Goal: Register for event/course

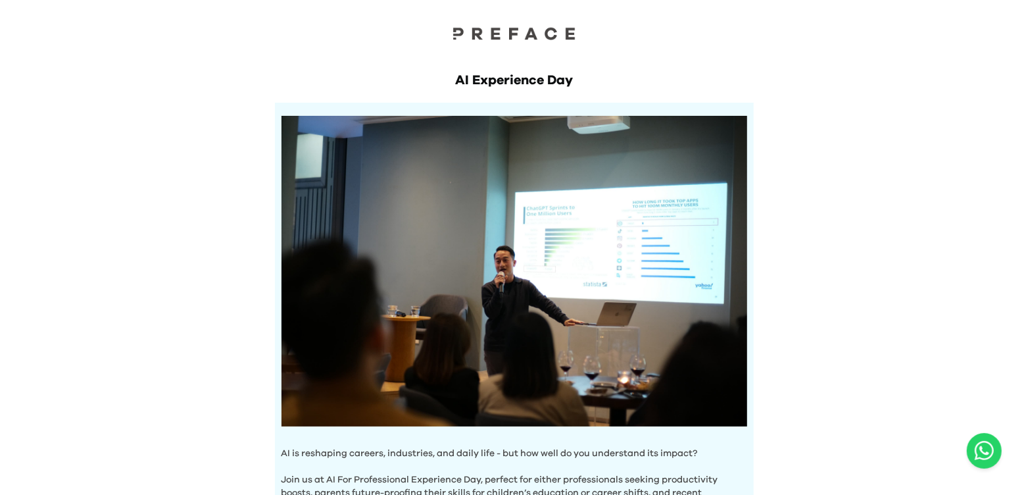
click at [995, 360] on div "AI Experience Day AI is reshaping careers, industries, and daily life - but how…" at bounding box center [514, 456] width 1028 height 913
click at [971, 325] on div "AI Experience Day AI is reshaping careers, industries, and daily life - but how…" at bounding box center [514, 456] width 1028 height 913
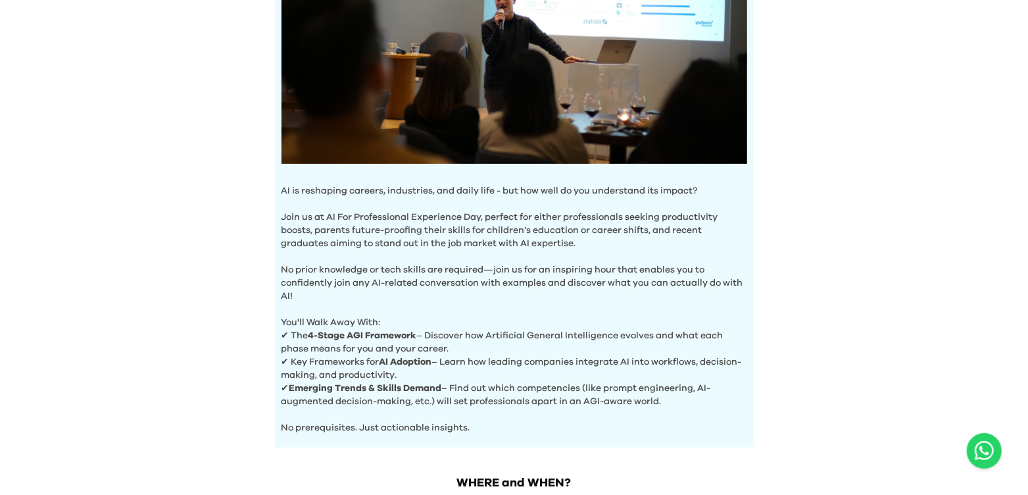
scroll to position [460, 0]
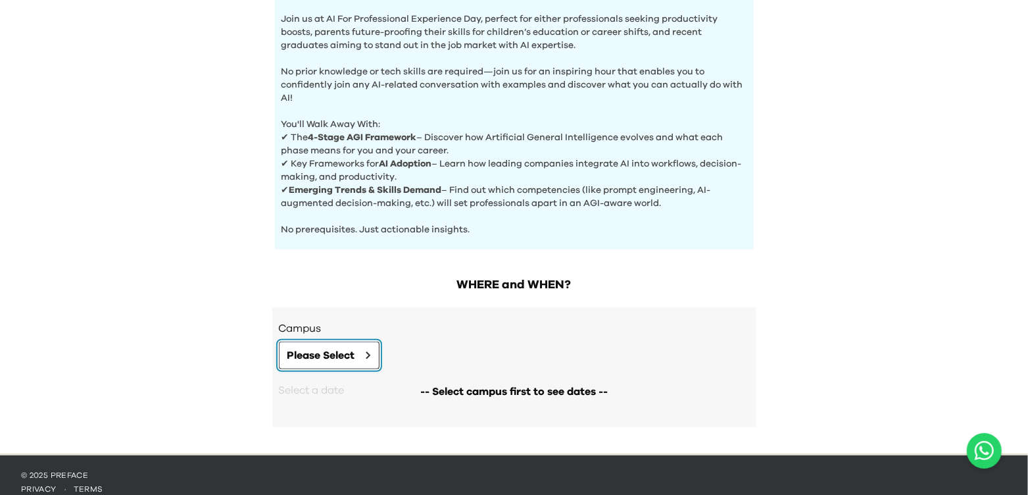
click at [368, 351] on icon at bounding box center [368, 355] width 5 height 8
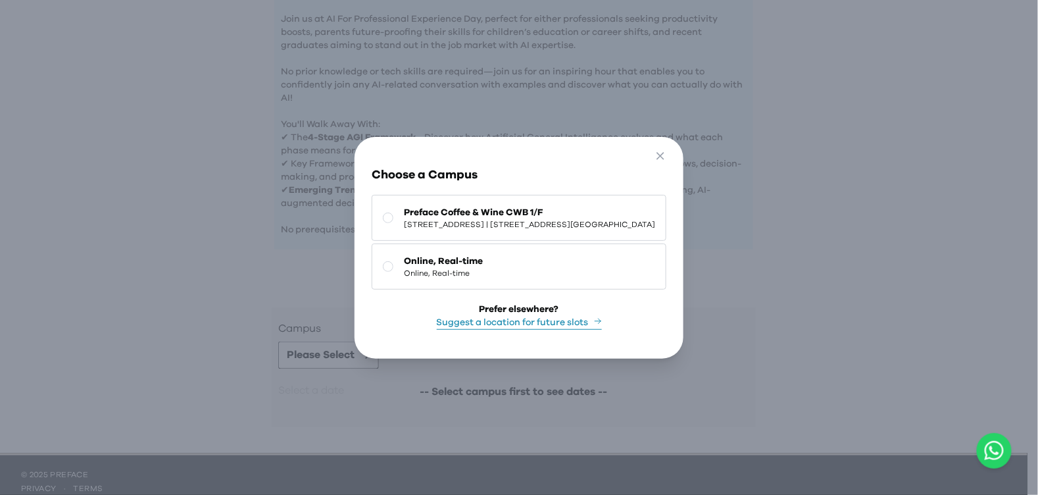
click at [827, 242] on div "Go Back Close Choose a Campus Preface Coffee & Wine CWB [STREET_ADDRESS] | [STR…" at bounding box center [519, 247] width 1038 height 495
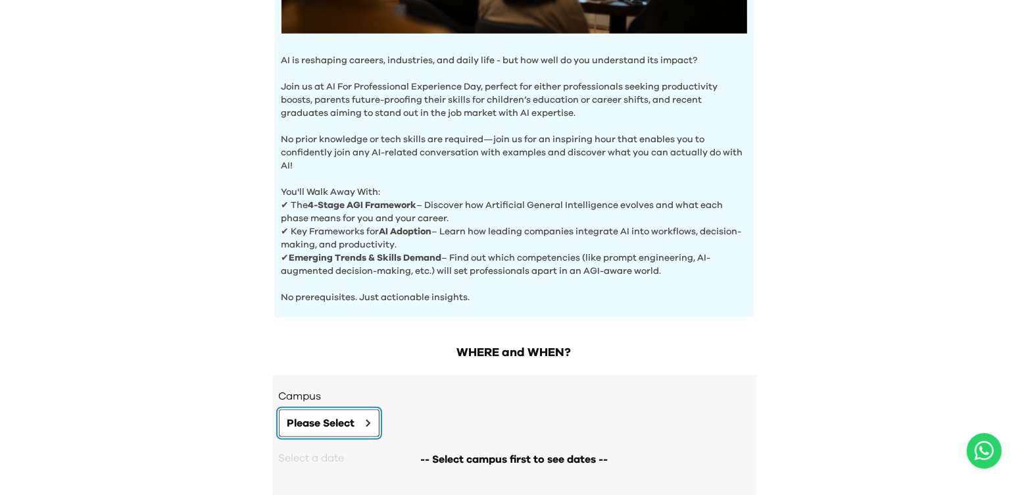
scroll to position [470, 0]
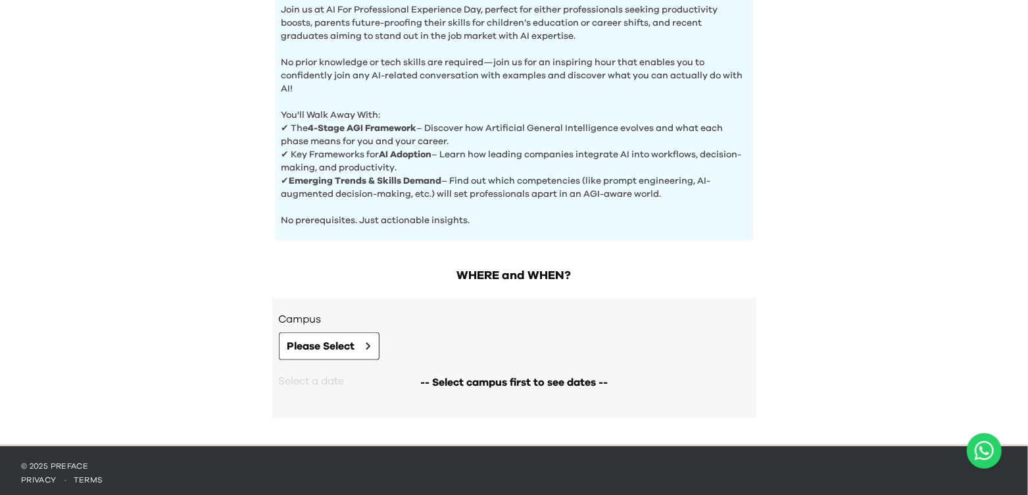
click at [358, 360] on div "-- Select campus first to see dates --" at bounding box center [514, 382] width 471 height 45
click at [358, 349] on button "Please Select" at bounding box center [329, 346] width 101 height 28
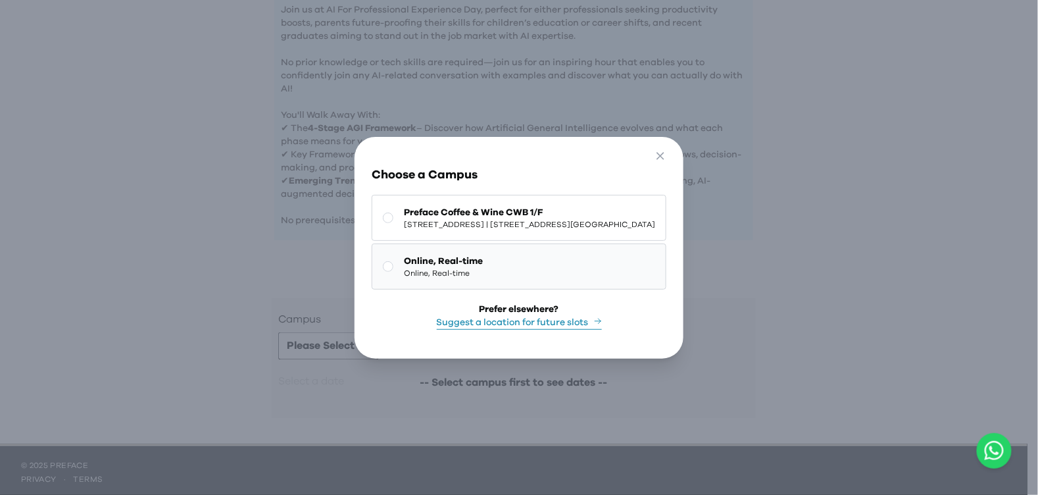
click at [471, 255] on button "Online, Real-time Online, Real-time" at bounding box center [519, 266] width 295 height 46
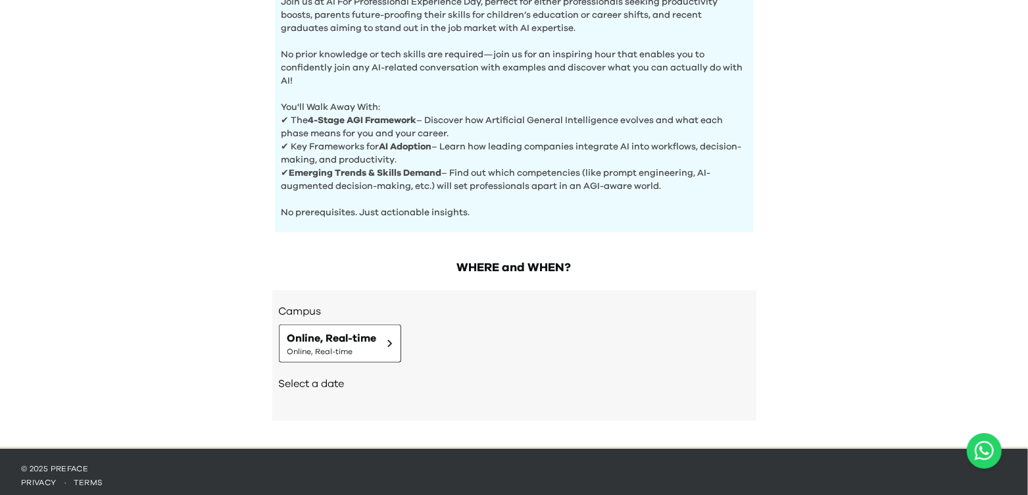
scroll to position [480, 0]
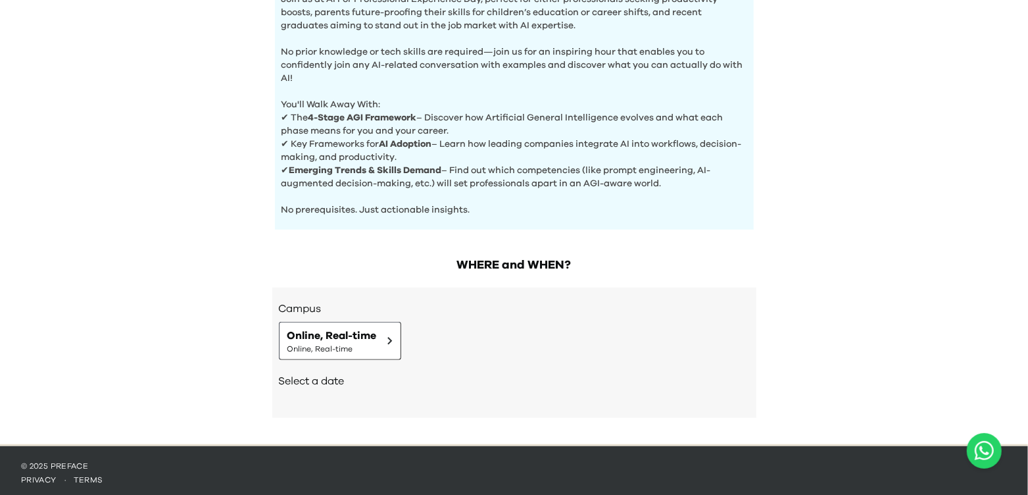
click at [327, 386] on div "Select a date" at bounding box center [514, 382] width 471 height 45
click at [314, 379] on h2 "Select a date" at bounding box center [514, 381] width 471 height 16
click at [290, 389] on div "Select a date" at bounding box center [514, 382] width 471 height 45
click at [337, 343] on span "Online, Real-time" at bounding box center [331, 348] width 89 height 11
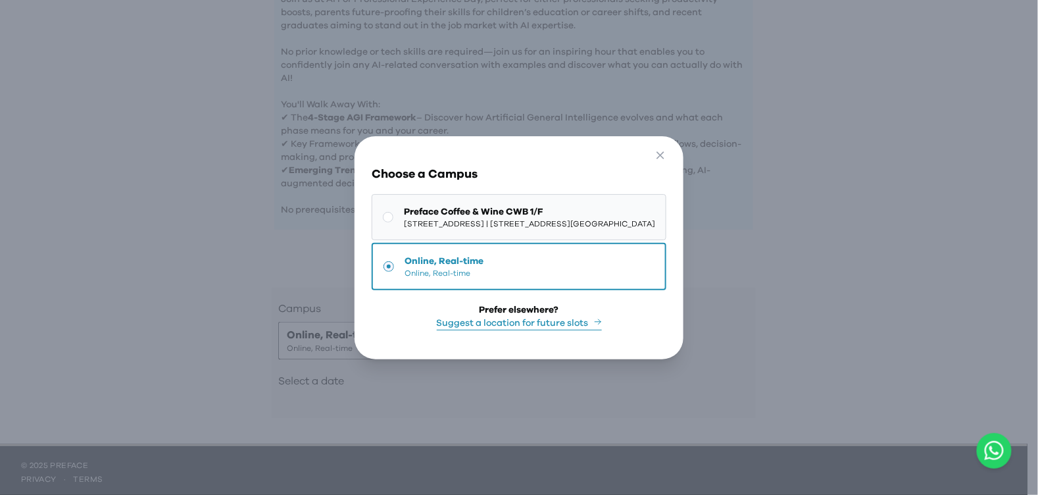
click at [404, 218] on span "[STREET_ADDRESS] | [STREET_ADDRESS][GEOGRAPHIC_DATA]" at bounding box center [529, 223] width 251 height 11
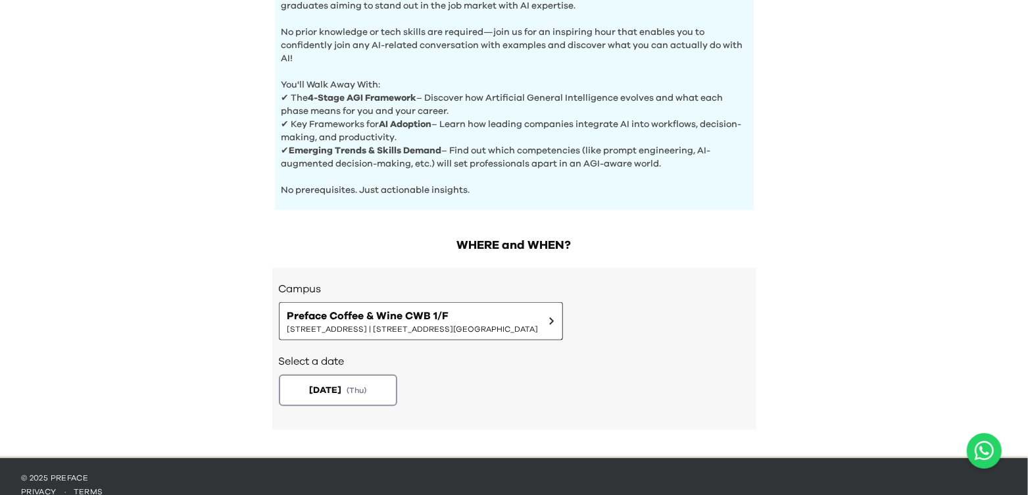
scroll to position [510, 0]
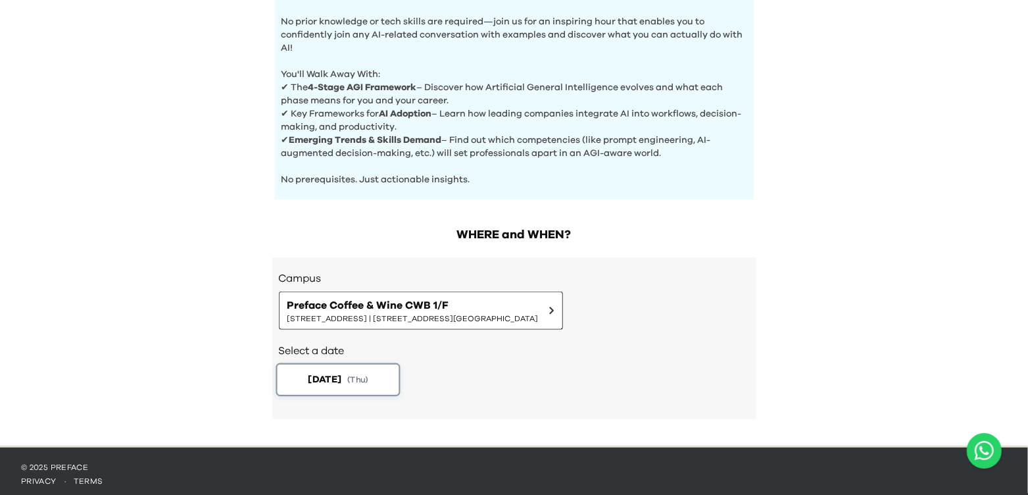
click at [317, 372] on span "[DATE]" at bounding box center [325, 379] width 34 height 14
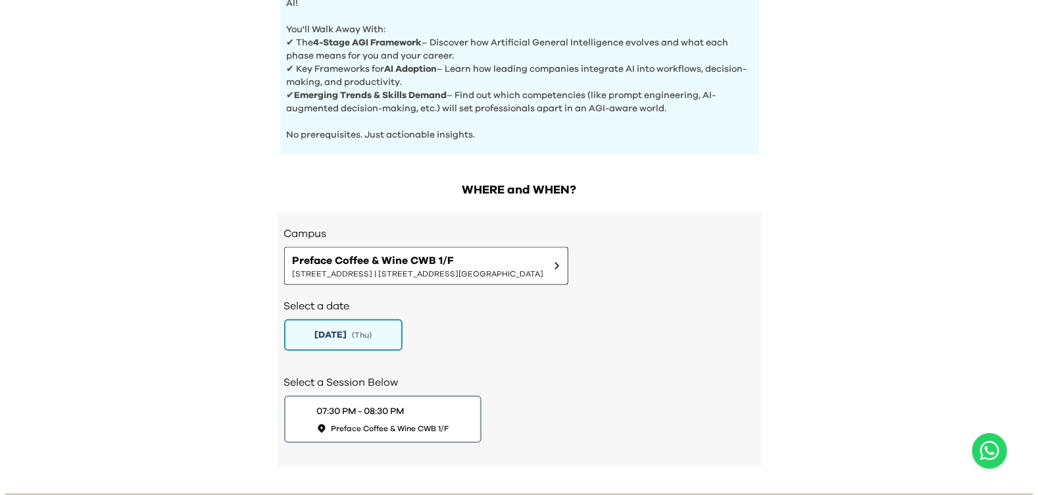
scroll to position [602, 0]
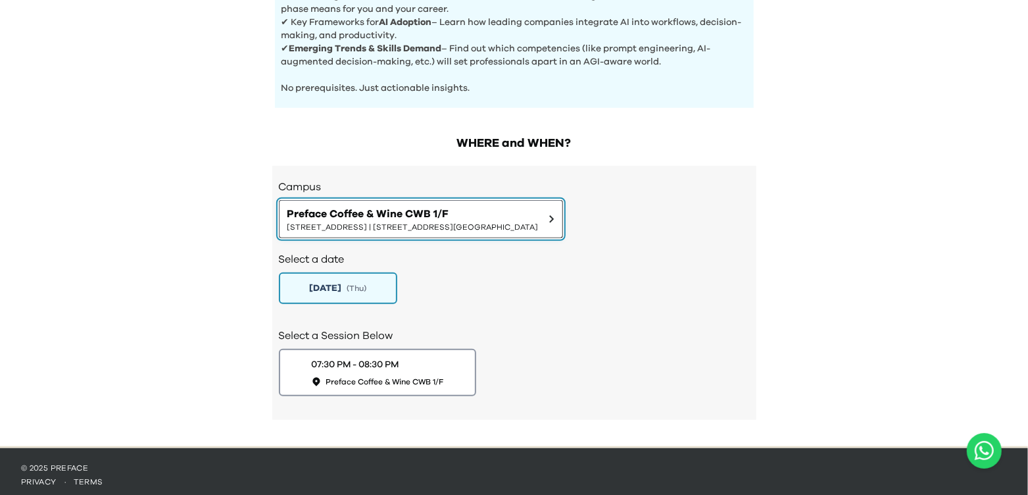
click at [456, 206] on span "Preface Coffee & Wine CWB 1/F" at bounding box center [412, 214] width 251 height 16
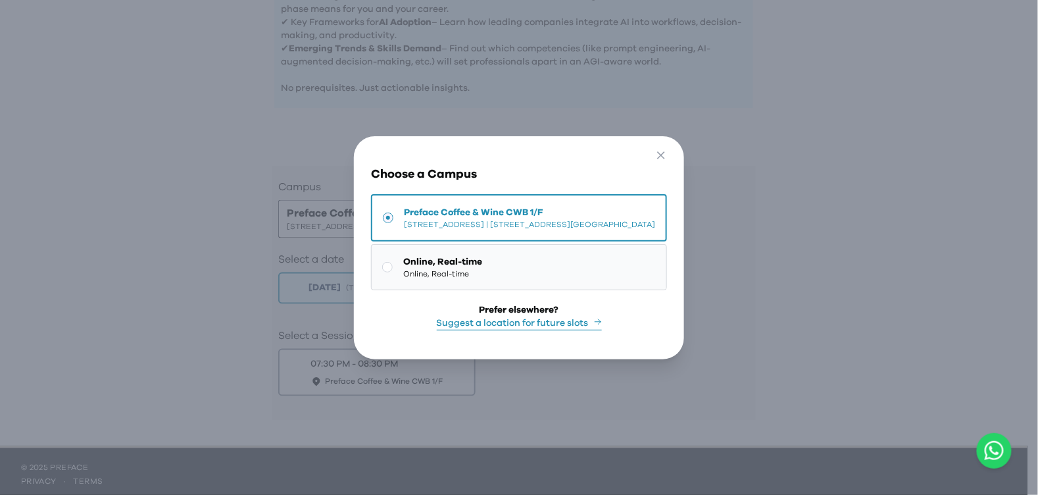
click at [475, 260] on button "Online, Real-time Online, Real-time" at bounding box center [519, 267] width 296 height 46
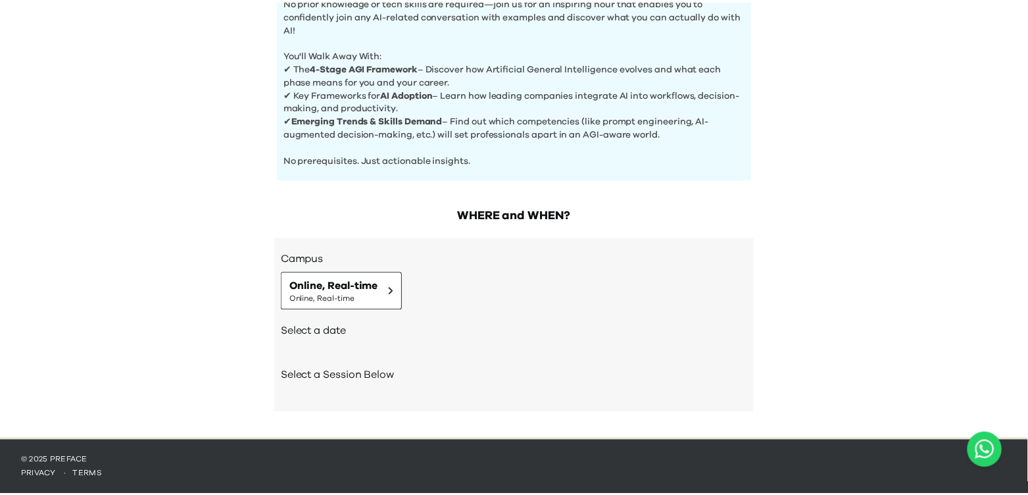
scroll to position [525, 0]
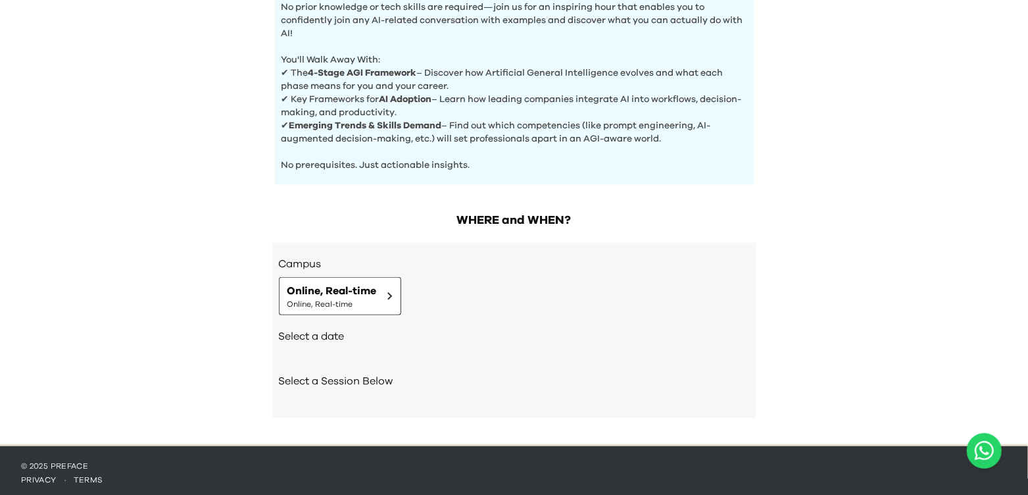
drag, startPoint x: 362, startPoint y: 347, endPoint x: 542, endPoint y: 300, distance: 185.7
click at [364, 347] on div "Select a date" at bounding box center [514, 337] width 471 height 45
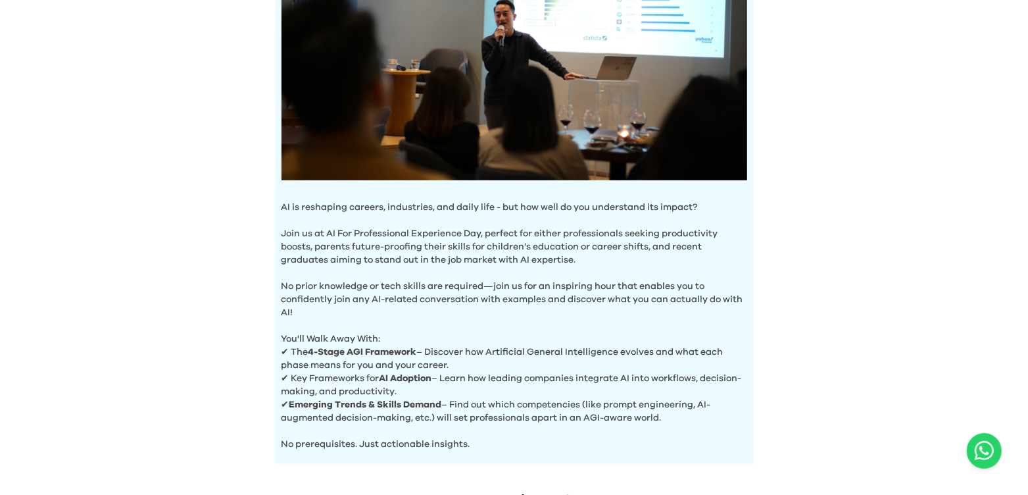
scroll to position [327, 0]
